Goal: Download file/media

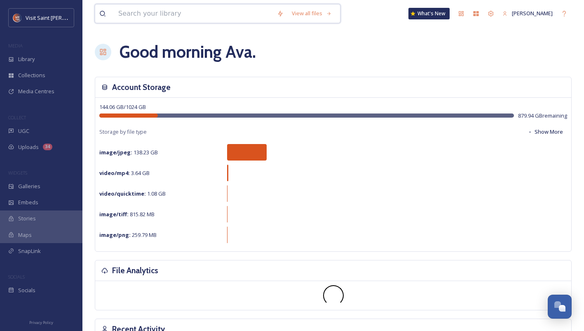
click at [257, 20] on input at bounding box center [193, 14] width 159 height 18
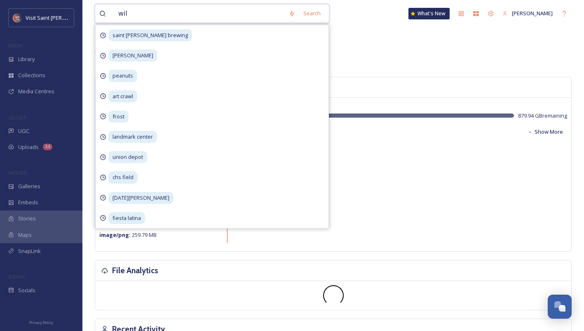
type input "wild"
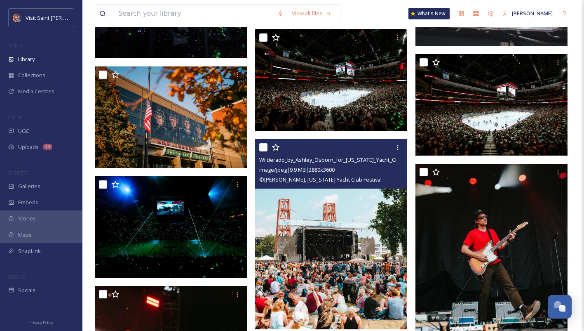
scroll to position [708, 0]
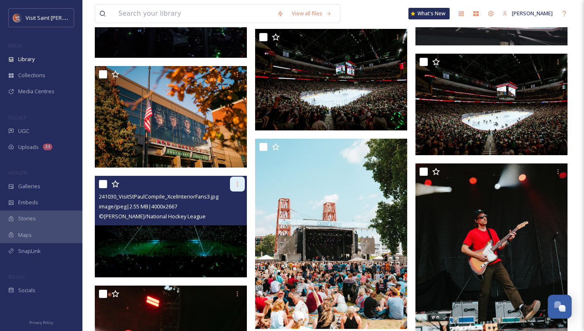
click at [237, 186] on icon at bounding box center [237, 184] width 7 height 7
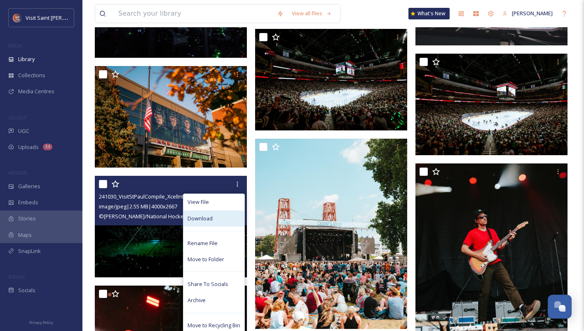
click at [229, 219] on div "Download" at bounding box center [213, 218] width 61 height 16
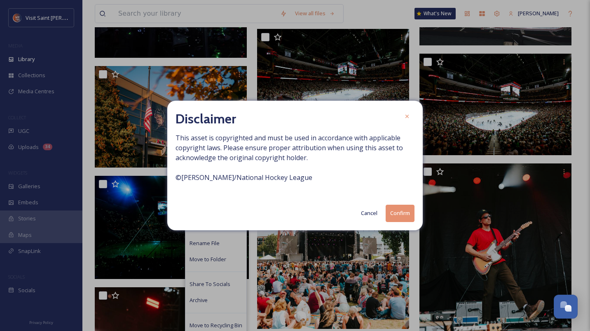
click at [292, 213] on button "Confirm" at bounding box center [400, 213] width 29 height 17
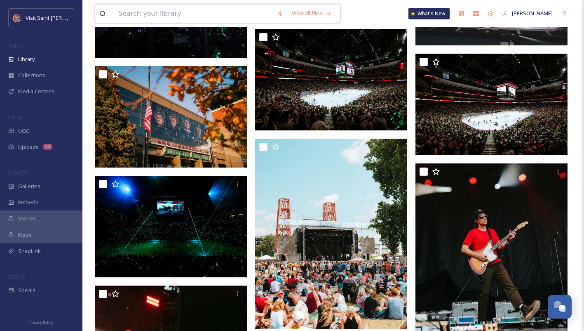
click at [178, 12] on input at bounding box center [193, 14] width 159 height 18
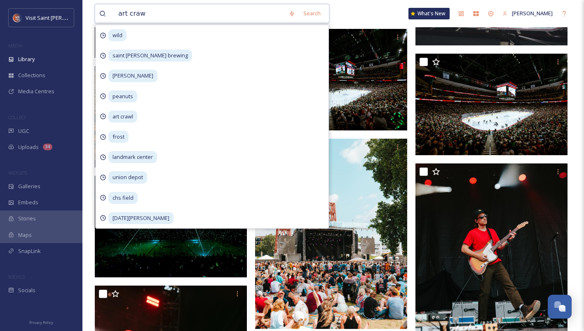
type input "art crawl"
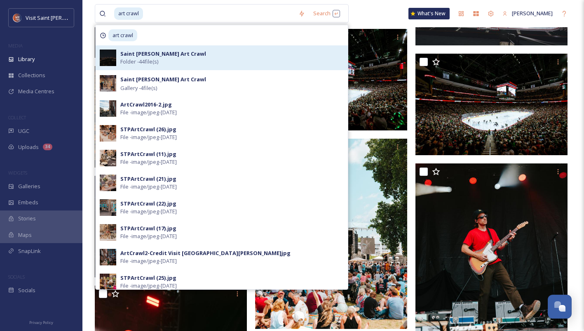
click at [172, 56] on strong "Saint [PERSON_NAME] Art Crawl" at bounding box center [163, 53] width 86 height 7
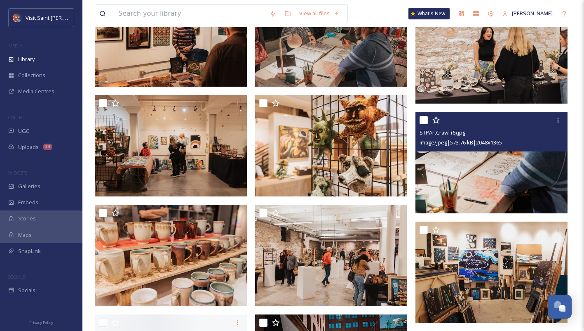
scroll to position [903, 0]
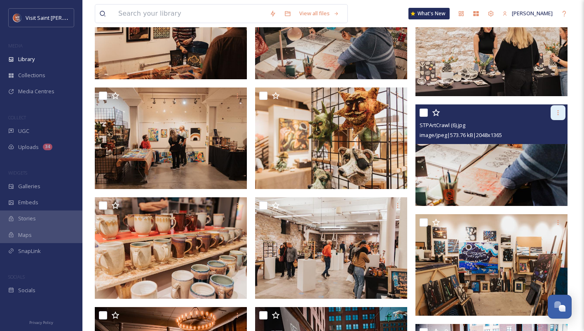
click at [292, 115] on icon at bounding box center [558, 112] width 7 height 7
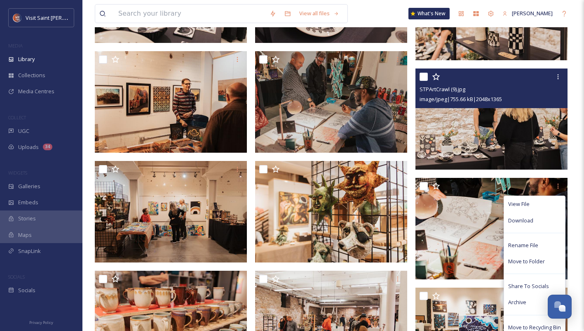
scroll to position [824, 0]
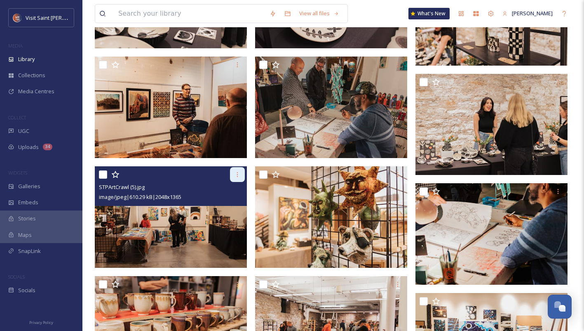
click at [238, 177] on icon at bounding box center [237, 174] width 7 height 7
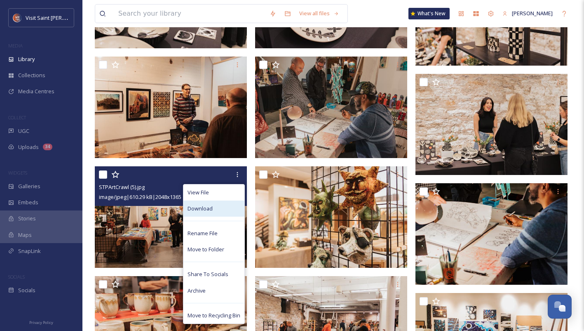
click at [231, 214] on div "Download" at bounding box center [213, 208] width 61 height 16
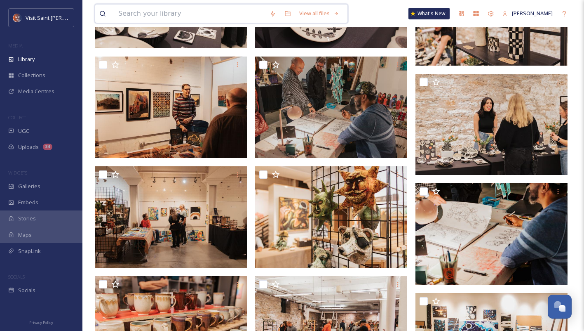
click at [157, 9] on input at bounding box center [189, 14] width 151 height 18
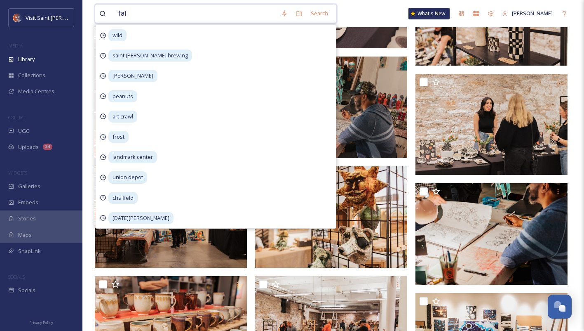
type input "fall"
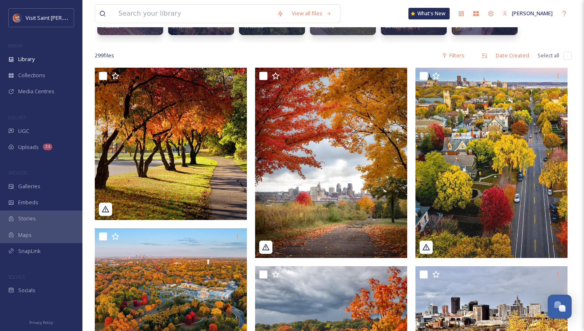
scroll to position [119, 0]
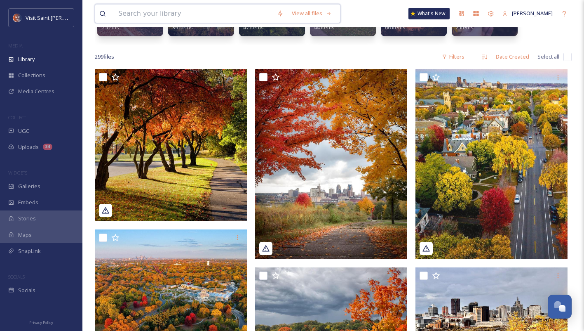
click at [164, 20] on input at bounding box center [193, 14] width 159 height 18
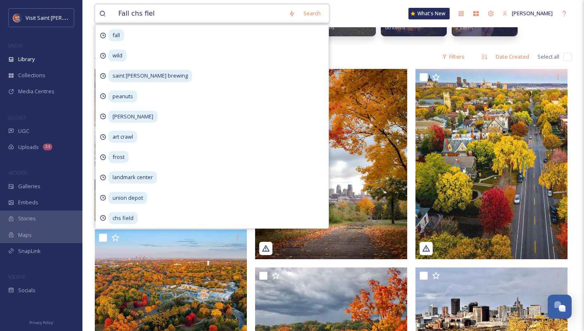
type input "Fall chs field"
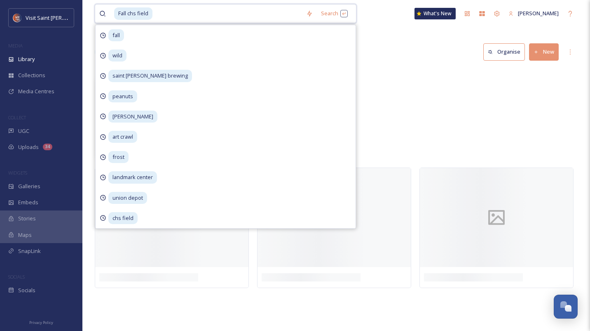
drag, startPoint x: 162, startPoint y: 18, endPoint x: 84, endPoint y: 0, distance: 80.0
click at [84, 0] on div "Fall chs field Search fall wild saint [PERSON_NAME] brewing peanuts [PERSON_NAM…" at bounding box center [336, 165] width 508 height 331
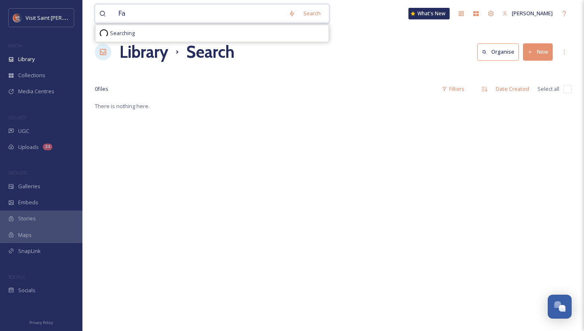
type input "F"
type input "Chs field"
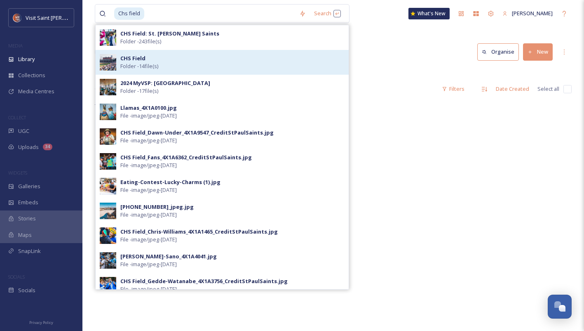
click at [218, 64] on div "CHS Field Folder - 14 file(s)" at bounding box center [232, 62] width 224 height 16
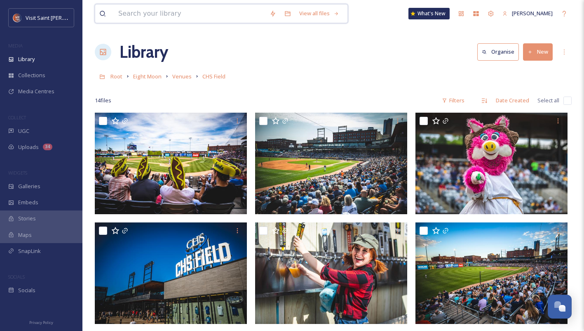
click at [210, 17] on input at bounding box center [189, 14] width 151 height 18
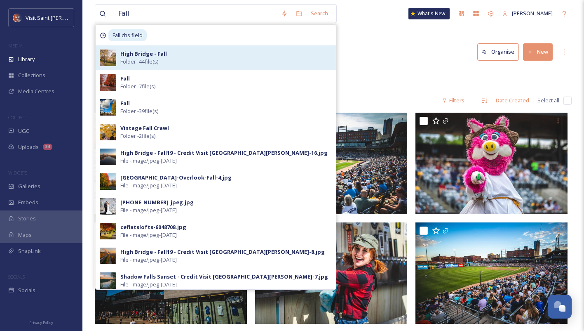
click at [211, 59] on div "High Bridge - Fall Folder - 44 file(s)" at bounding box center [226, 58] width 212 height 16
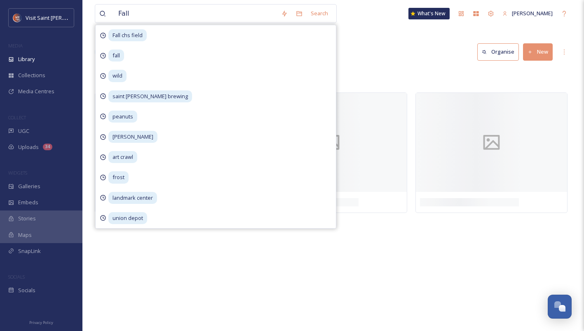
click at [292, 43] on div "Library Organise New" at bounding box center [333, 52] width 477 height 25
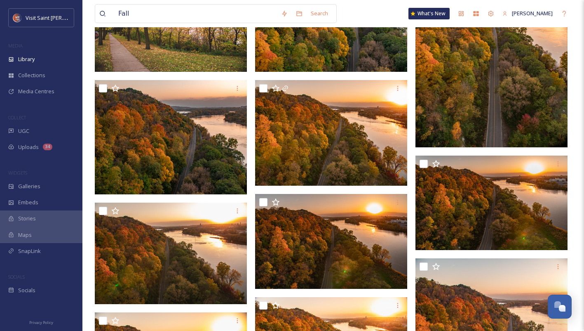
scroll to position [92, 0]
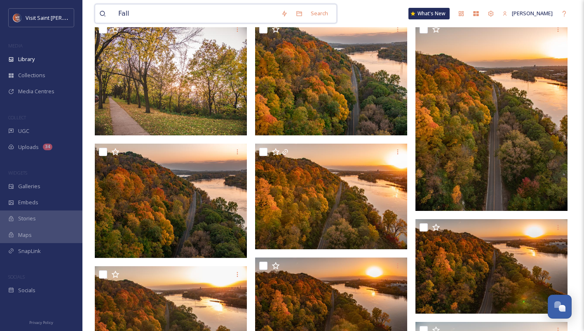
click at [143, 9] on input "Fall" at bounding box center [195, 14] width 163 height 18
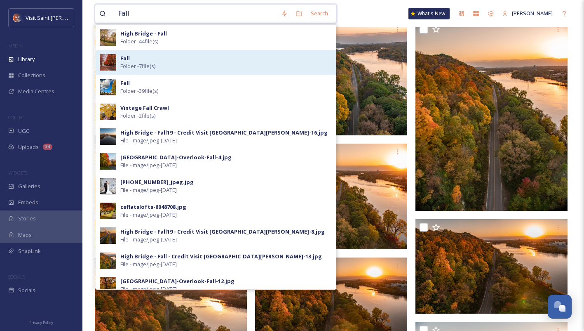
type input "Fall"
click at [162, 67] on div "Fall Folder - 7 file(s)" at bounding box center [226, 62] width 212 height 16
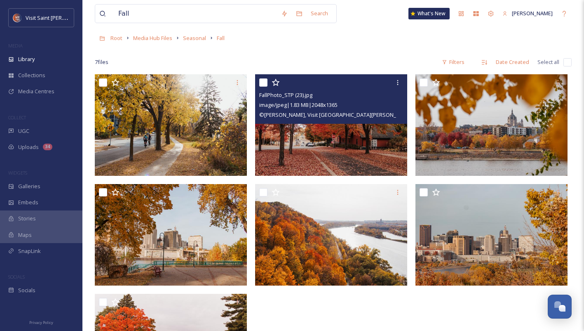
scroll to position [38, 0]
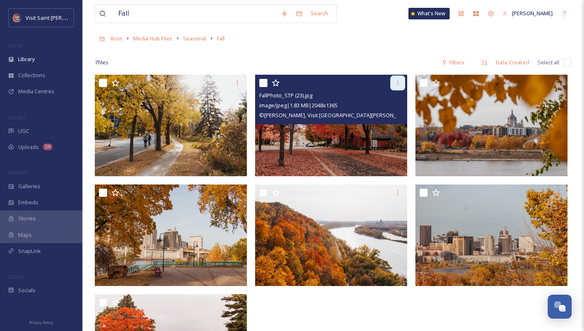
click at [292, 81] on div at bounding box center [397, 82] width 15 height 15
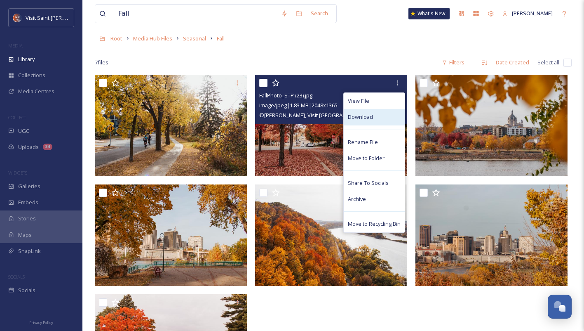
click at [292, 115] on div "Download" at bounding box center [374, 117] width 61 height 16
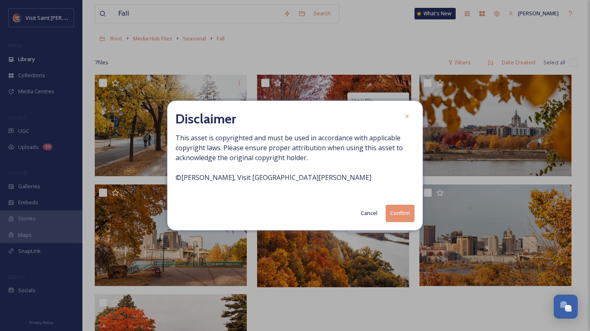
click at [292, 211] on button "Confirm" at bounding box center [400, 213] width 29 height 17
